Goal: Communication & Community: Answer question/provide support

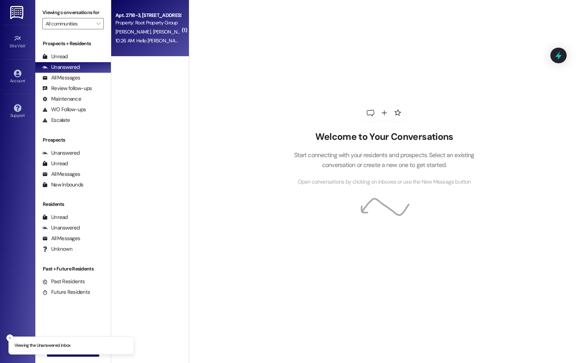
click at [149, 39] on div "10:26 AM: Hello [PERSON_NAME]! Our air expert was super helpful, was just wonde…" at bounding box center [263, 40] width 296 height 6
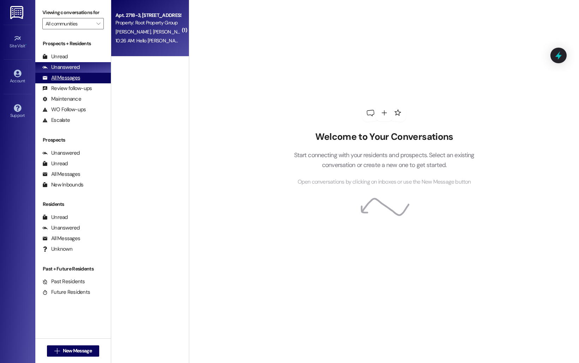
click at [59, 81] on div "All Messages" at bounding box center [61, 77] width 38 height 7
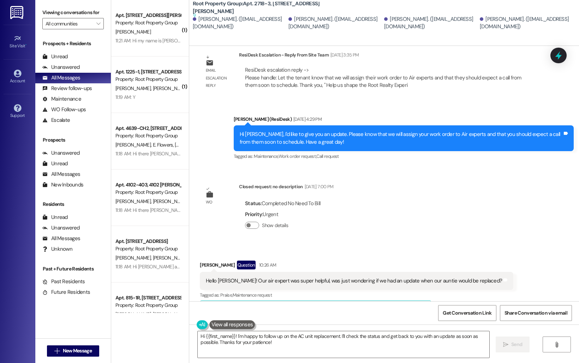
scroll to position [2160, 0]
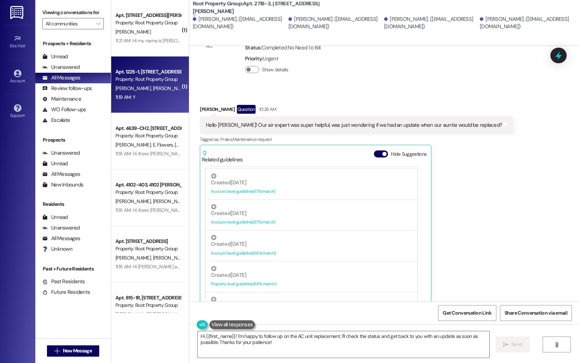
click at [153, 80] on div "Property: Root Property Group" at bounding box center [147, 79] width 65 height 7
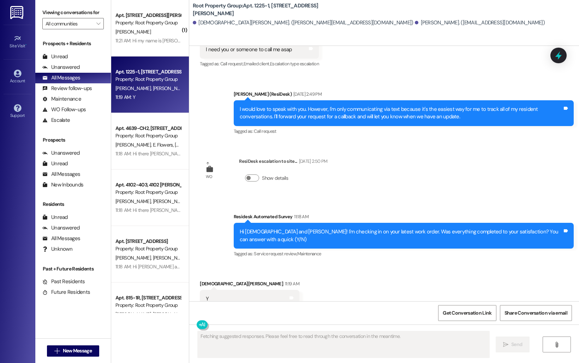
scroll to position [2295, 0]
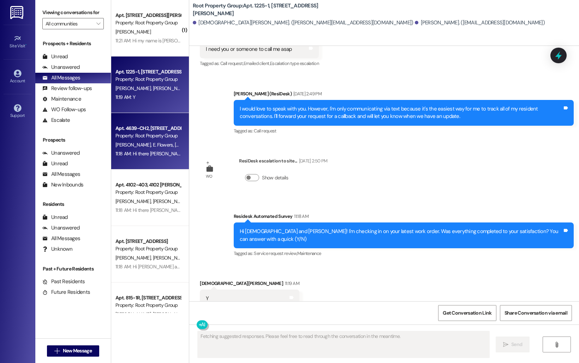
click at [160, 138] on div "Property: Root Property Group" at bounding box center [147, 135] width 65 height 7
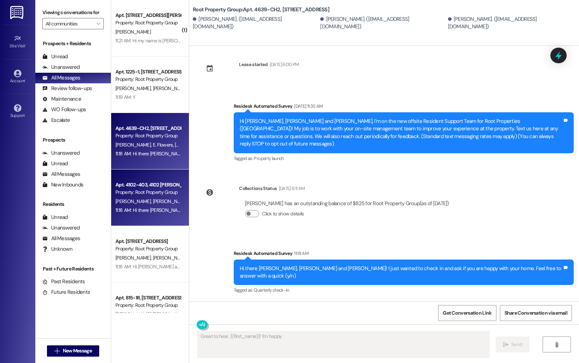
scroll to position [0, 0]
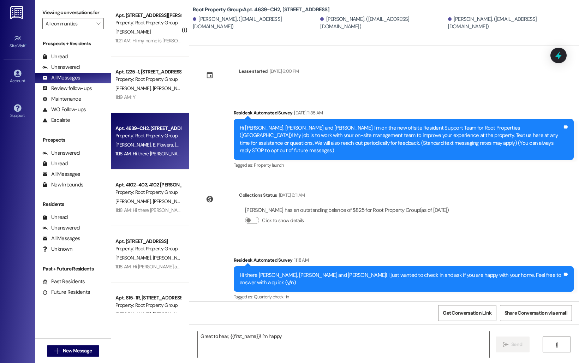
click at [163, 198] on div "[PERSON_NAME] [PERSON_NAME]" at bounding box center [148, 201] width 67 height 9
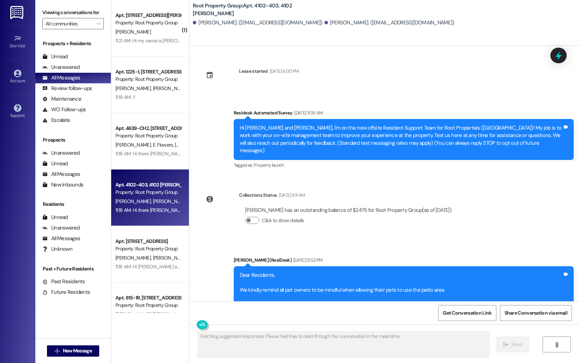
click at [155, 250] on div "Property: Root Property Group" at bounding box center [147, 248] width 65 height 7
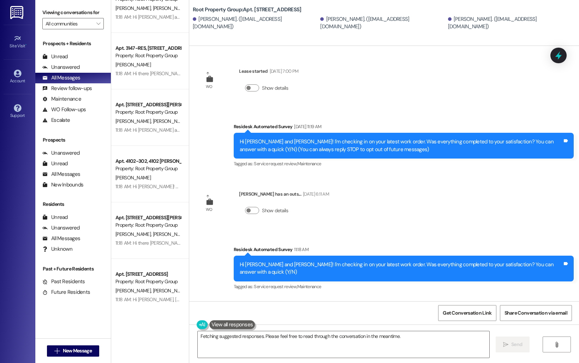
scroll to position [353, 0]
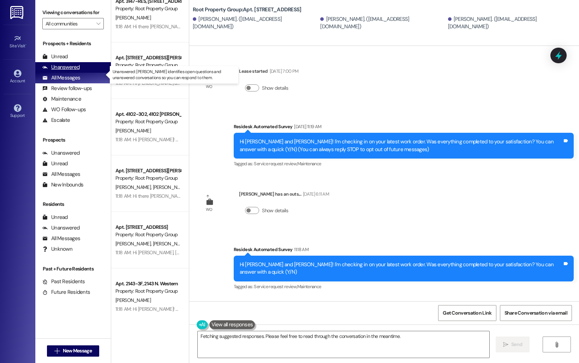
click at [68, 73] on div "Unanswered (0)" at bounding box center [73, 67] width 76 height 11
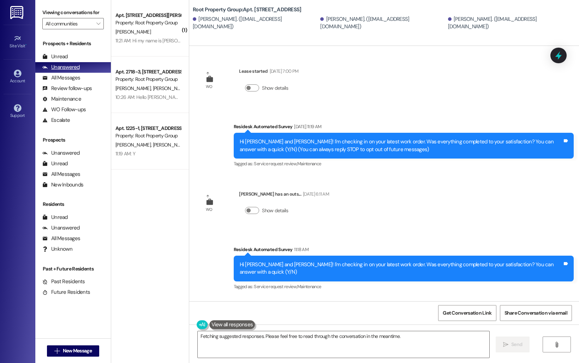
scroll to position [0, 0]
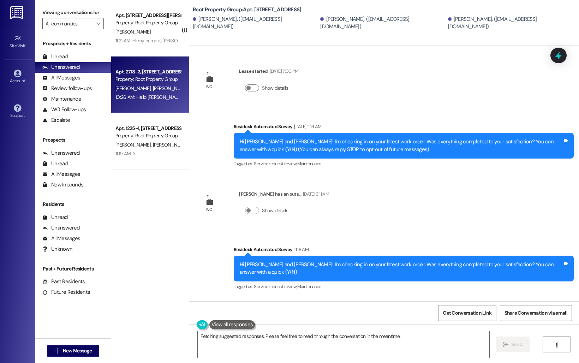
click at [137, 93] on div "10:26 AM: Hello [PERSON_NAME]! Our air expert was super helpful, was just wonde…" at bounding box center [148, 97] width 67 height 9
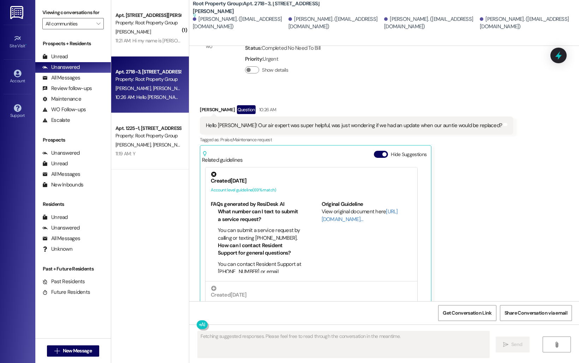
scroll to position [2160, 0]
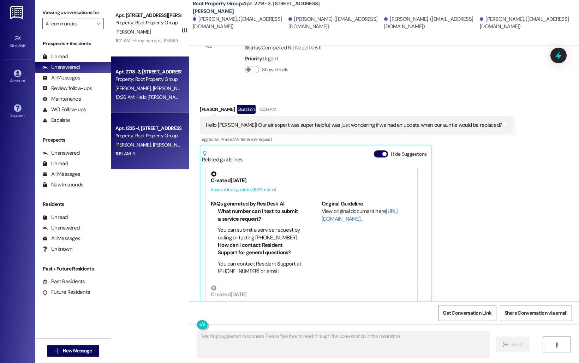
click at [115, 152] on div "11:19 AM: Y 11:19 AM: Y" at bounding box center [125, 153] width 20 height 6
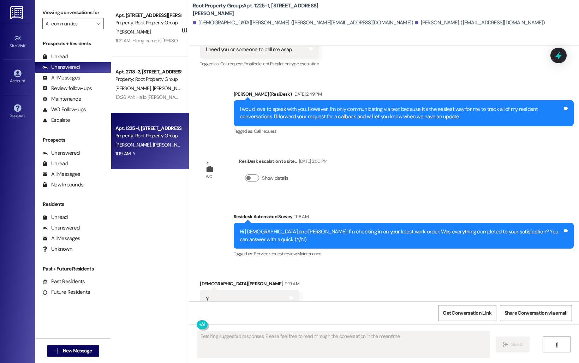
scroll to position [2295, 0]
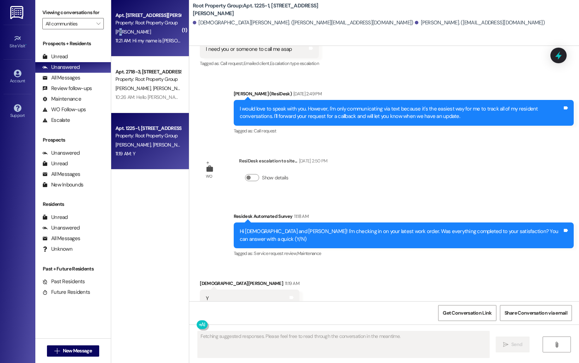
click at [115, 36] on div "[PERSON_NAME]" at bounding box center [148, 32] width 67 height 9
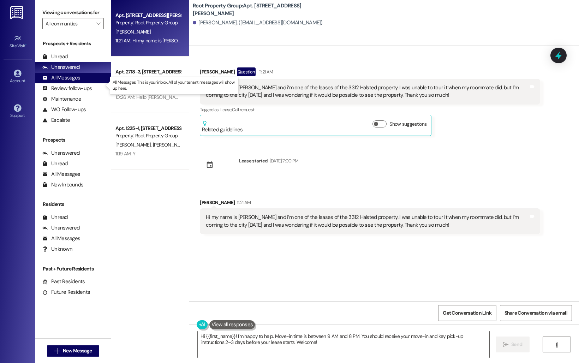
click at [56, 81] on div "All Messages" at bounding box center [61, 77] width 38 height 7
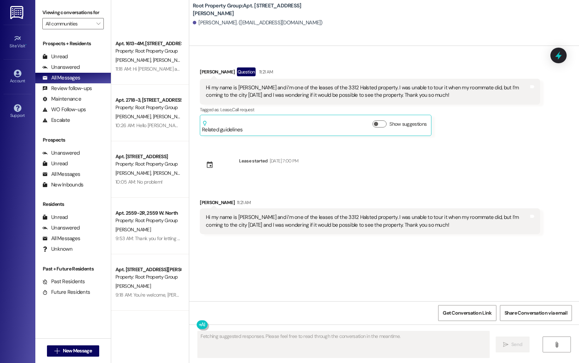
scroll to position [1176, 0]
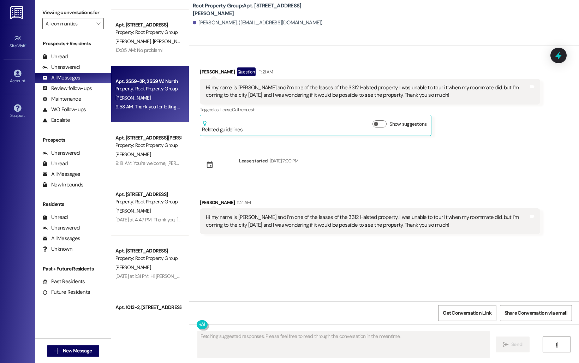
click at [141, 106] on div "9:53 AM: Thank you for letting us know. We'll look into this and will get back …" at bounding box center [289, 106] width 349 height 6
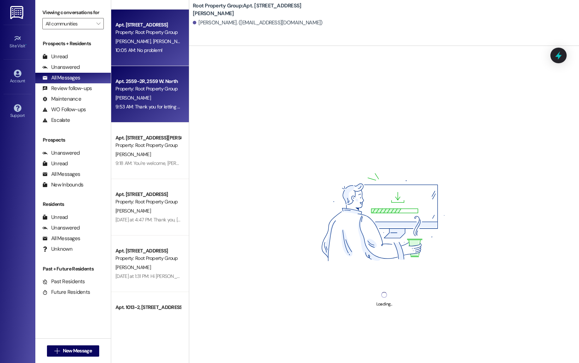
click at [122, 51] on div "10:05 AM: No problem! 10:05 AM: No problem!" at bounding box center [138, 50] width 47 height 6
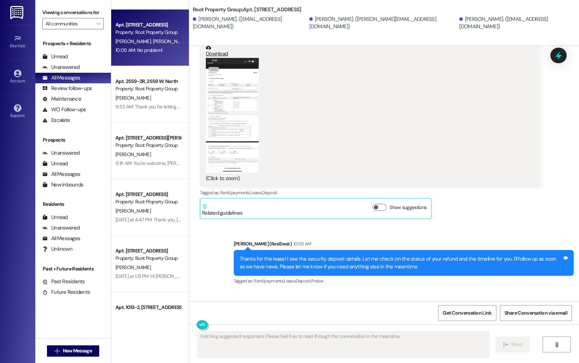
scroll to position [476, 0]
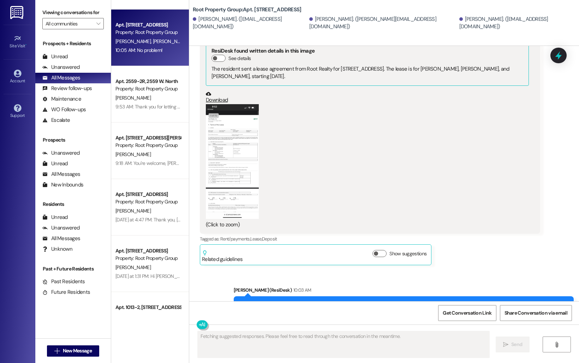
click at [221, 131] on button "Zoom image" at bounding box center [232, 161] width 53 height 115
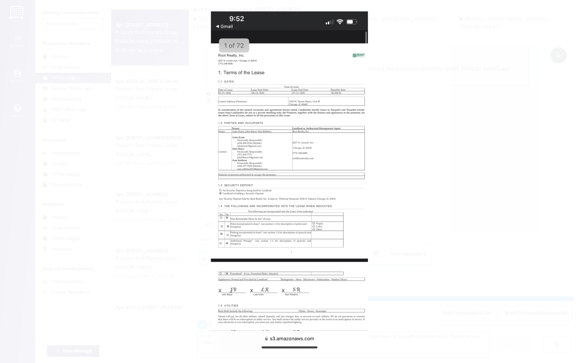
click at [300, 74] on button "Unzoom image" at bounding box center [289, 181] width 579 height 363
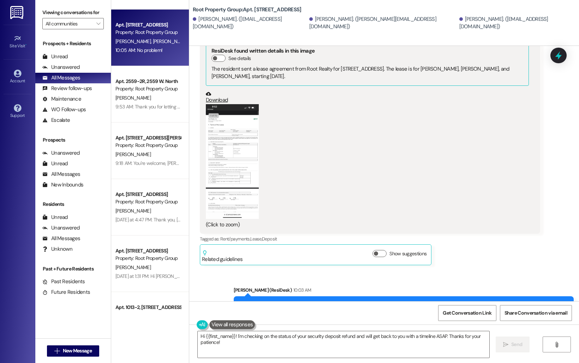
click at [225, 157] on button "Zoom image" at bounding box center [232, 161] width 53 height 115
